Goal: Task Accomplishment & Management: Manage account settings

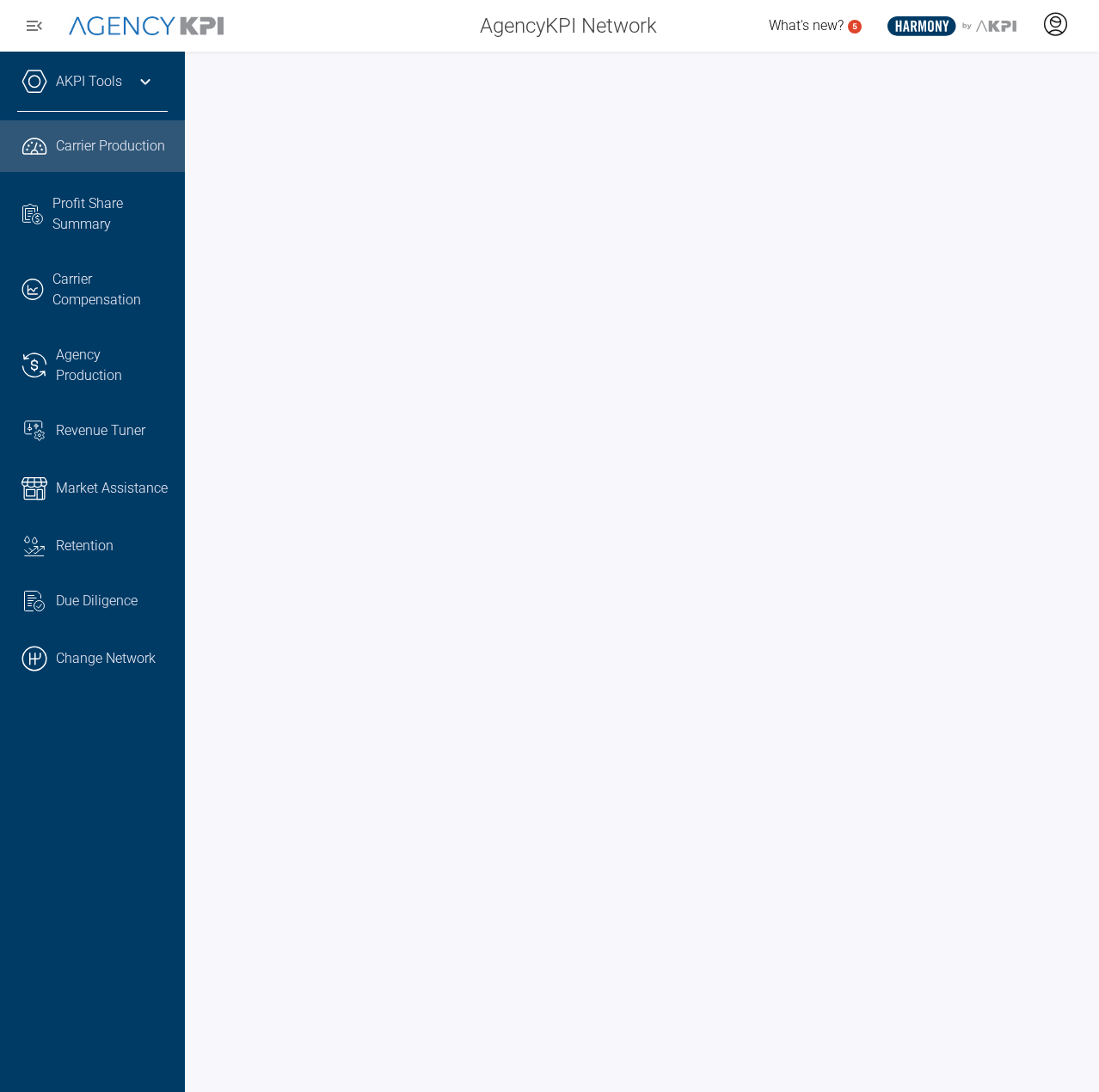
click at [1043, 22] on icon at bounding box center [1055, 24] width 26 height 26
click at [936, 121] on span "Log Out" at bounding box center [932, 119] width 45 height 14
